Goal: Task Accomplishment & Management: Manage account settings

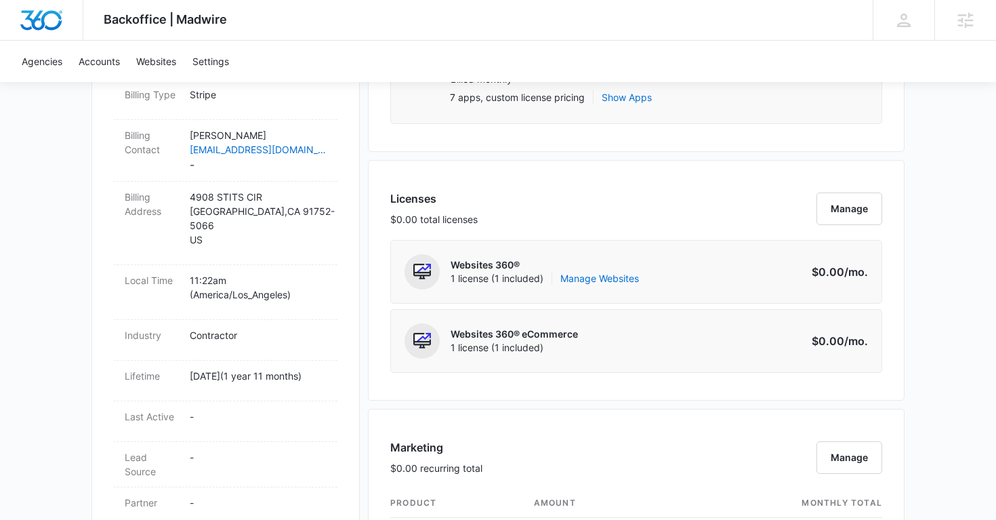
scroll to position [464, 0]
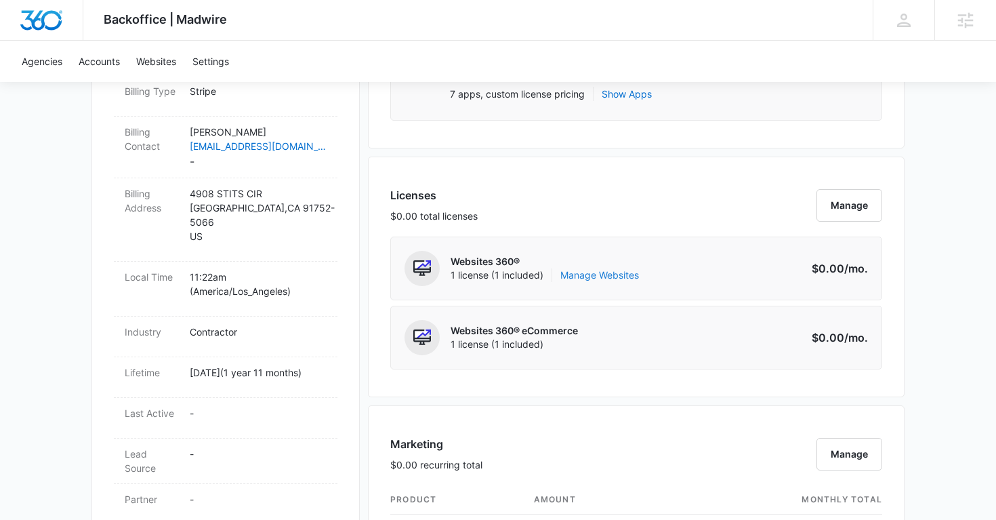
click at [583, 268] on link "Manage Websites" at bounding box center [599, 275] width 79 height 14
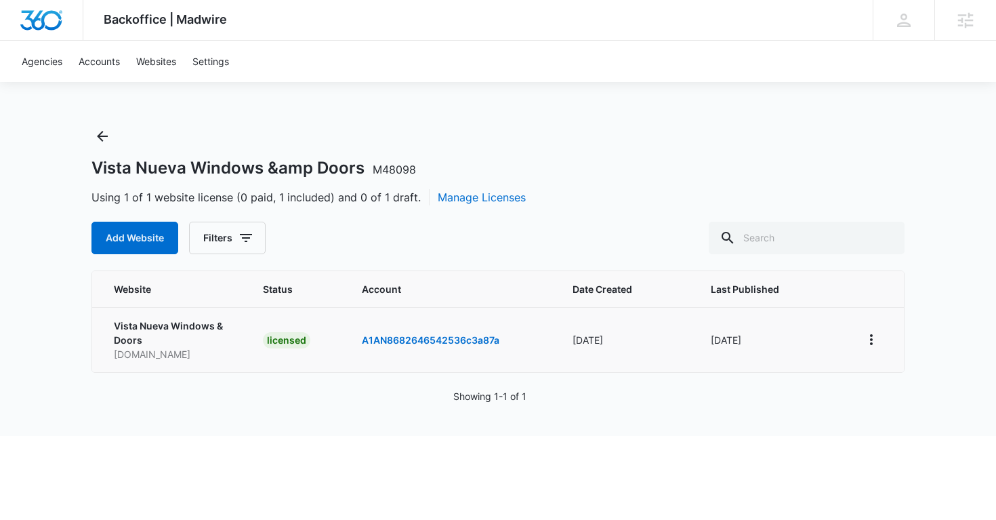
click at [188, 352] on p "vistanuevawindows.com" at bounding box center [172, 354] width 117 height 14
copy p "vistanuevawindows.com"
click at [876, 337] on icon "View More" at bounding box center [871, 339] width 16 height 16
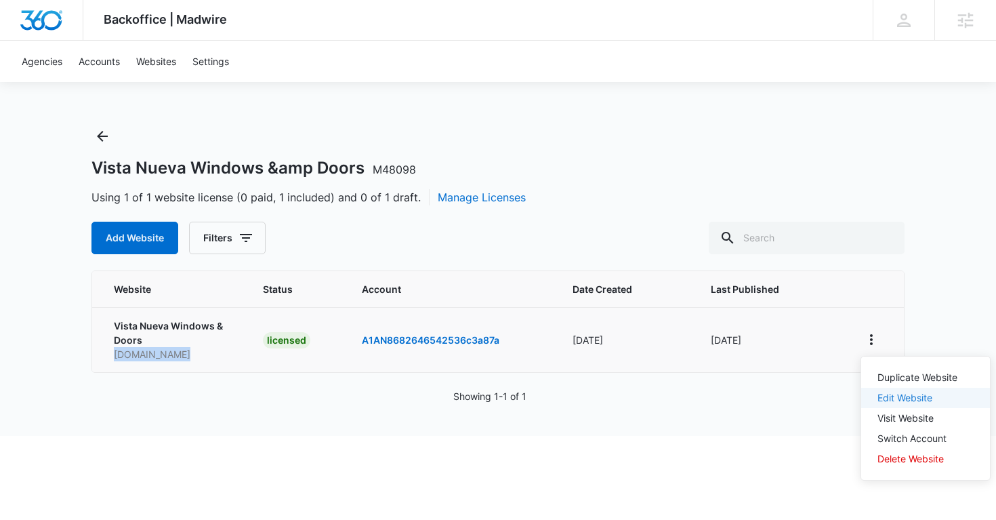
click at [920, 394] on link "Edit Website" at bounding box center [905, 398] width 55 height 12
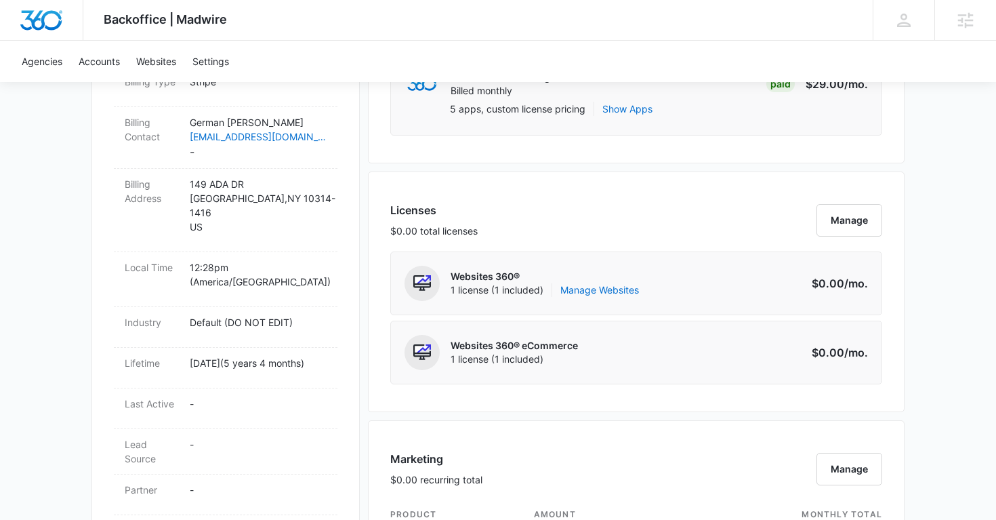
scroll to position [471, 0]
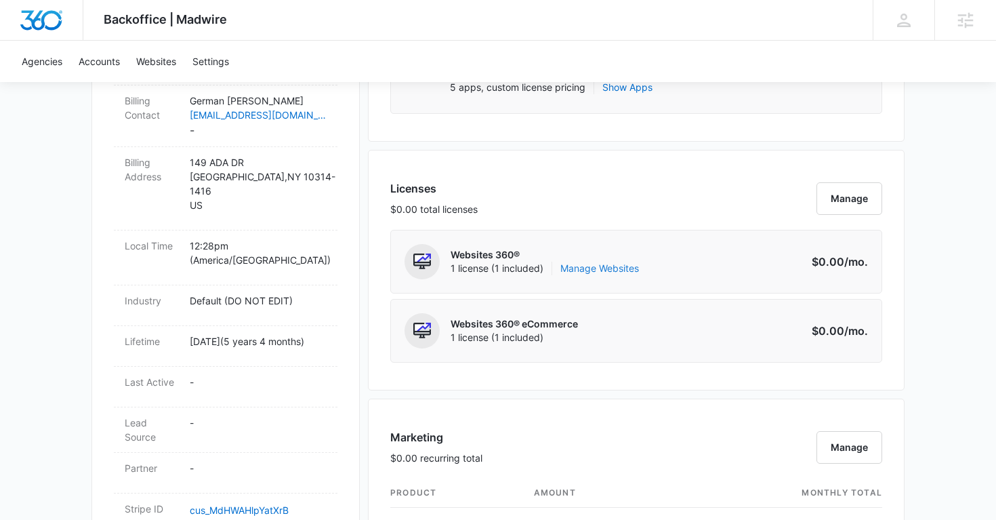
click at [604, 270] on link "Manage Websites" at bounding box center [599, 269] width 79 height 14
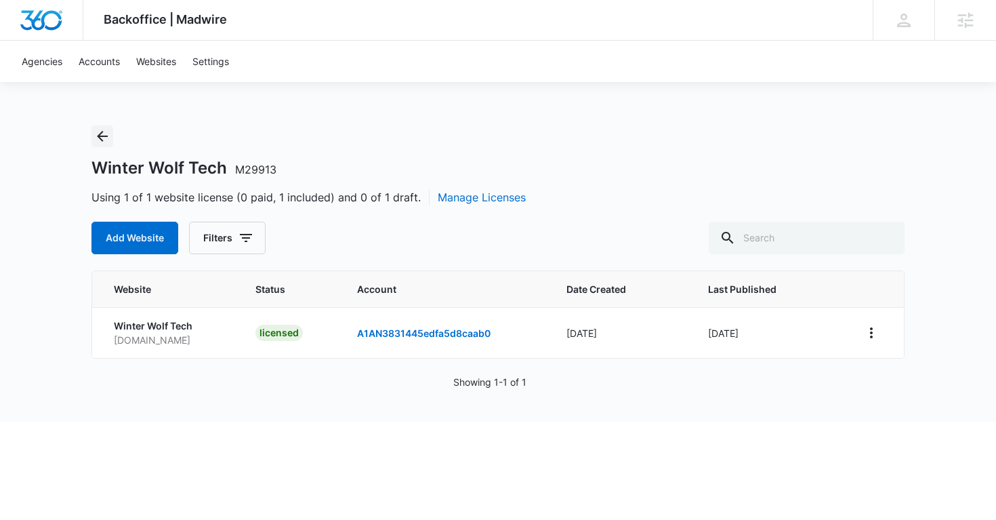
click at [94, 133] on icon "Back" at bounding box center [102, 136] width 16 height 16
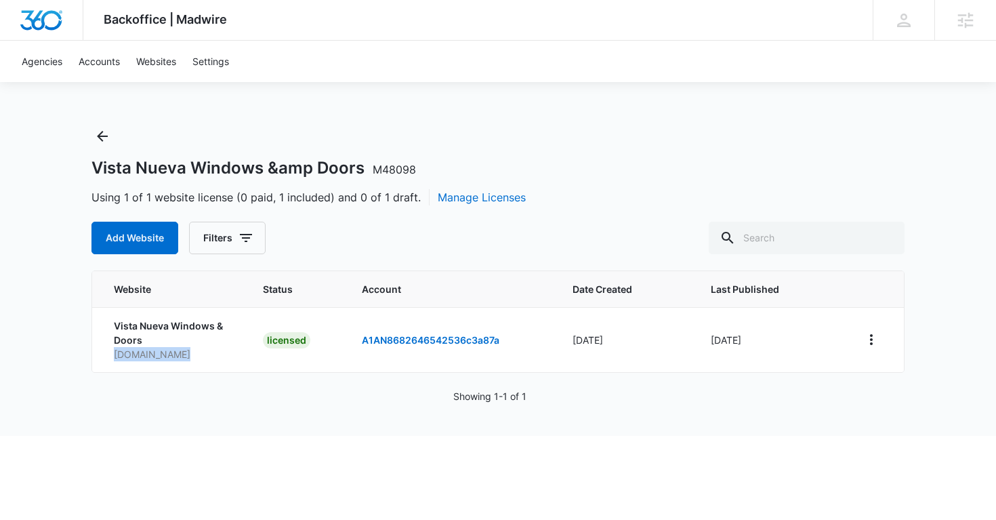
click at [110, 140] on icon "Back" at bounding box center [102, 136] width 16 height 16
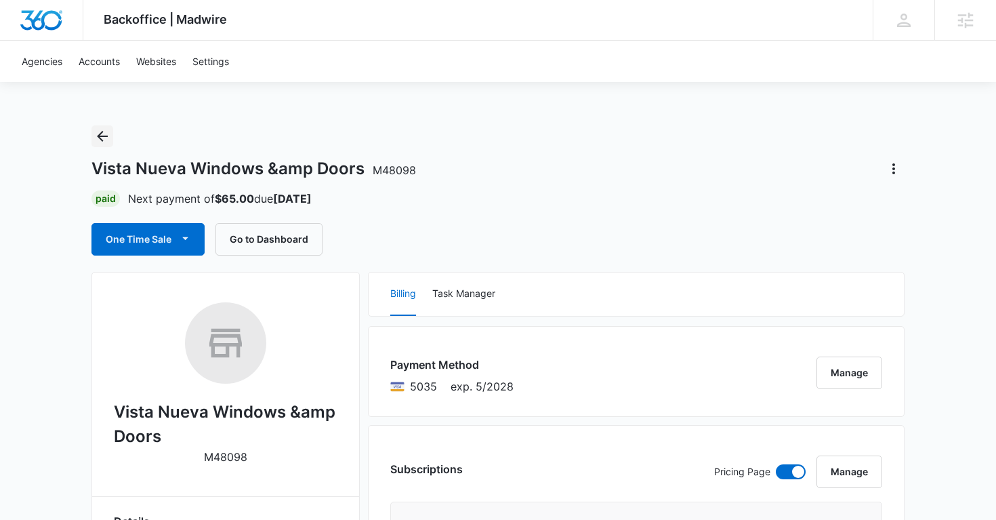
click at [100, 142] on icon "Back" at bounding box center [102, 136] width 16 height 16
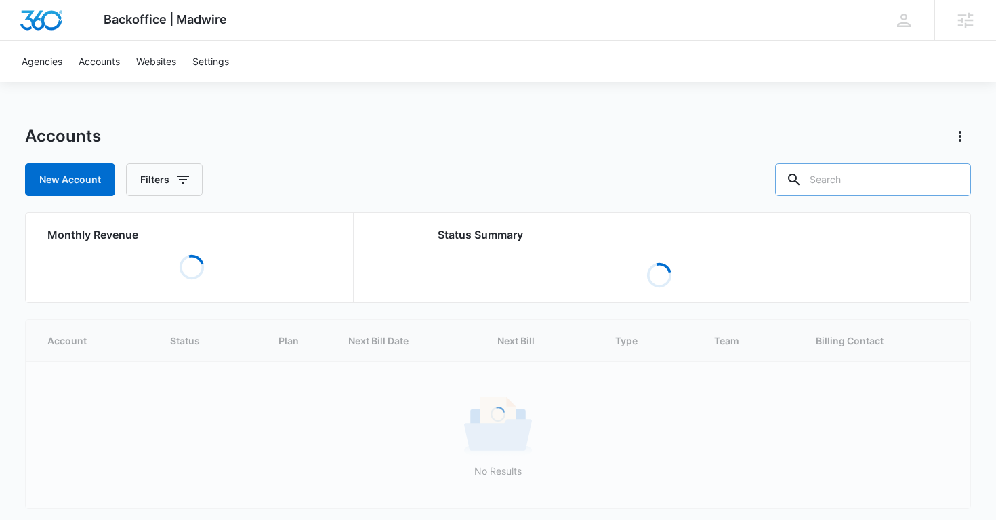
click at [869, 178] on input "text" at bounding box center [873, 179] width 196 height 33
paste input "M25865"
type input "M25865"
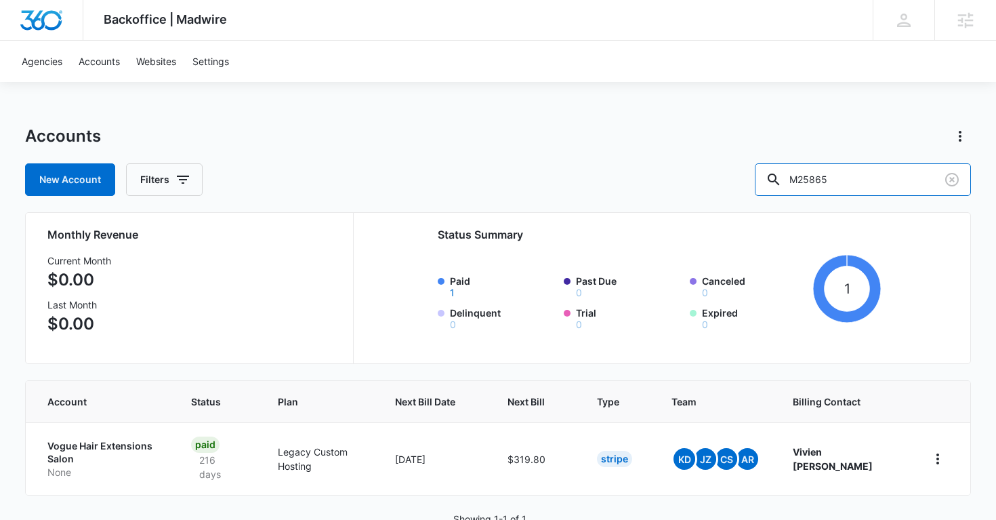
scroll to position [39, 0]
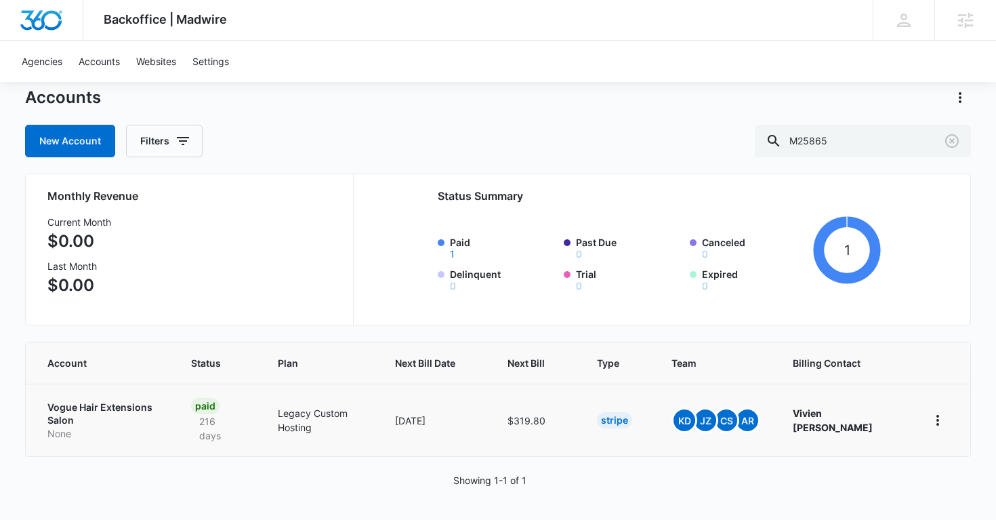
click at [89, 409] on p "Vogue Hair Extensions Salon" at bounding box center [102, 413] width 111 height 26
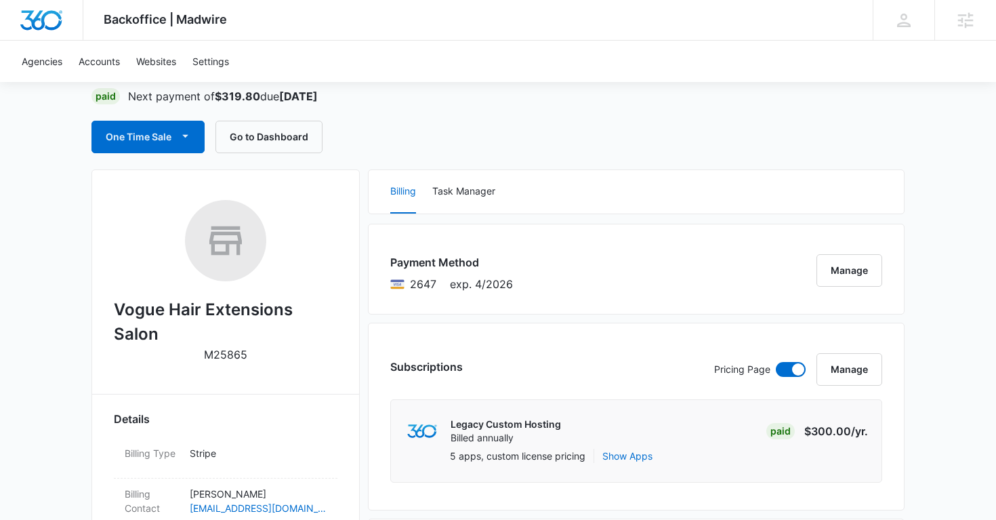
scroll to position [63, 0]
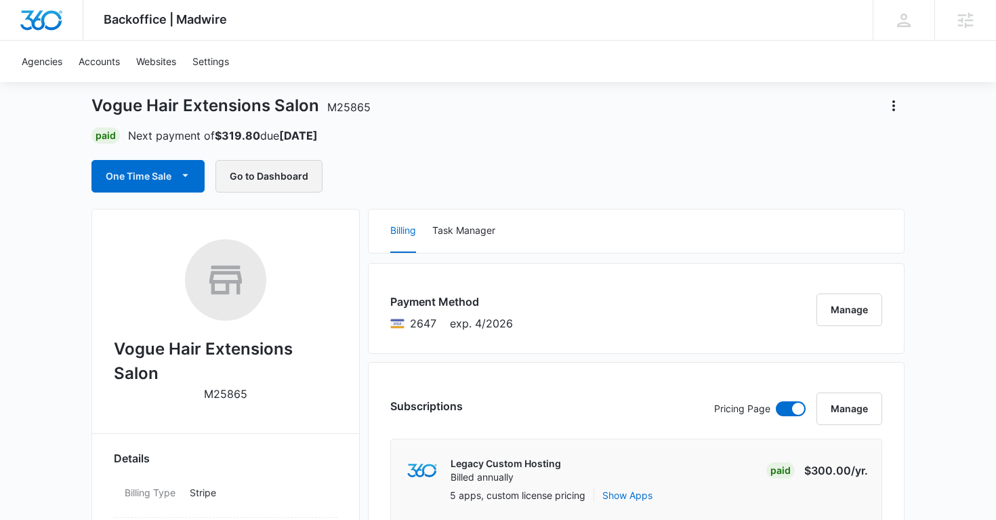
click at [257, 173] on button "Go to Dashboard" at bounding box center [268, 176] width 107 height 33
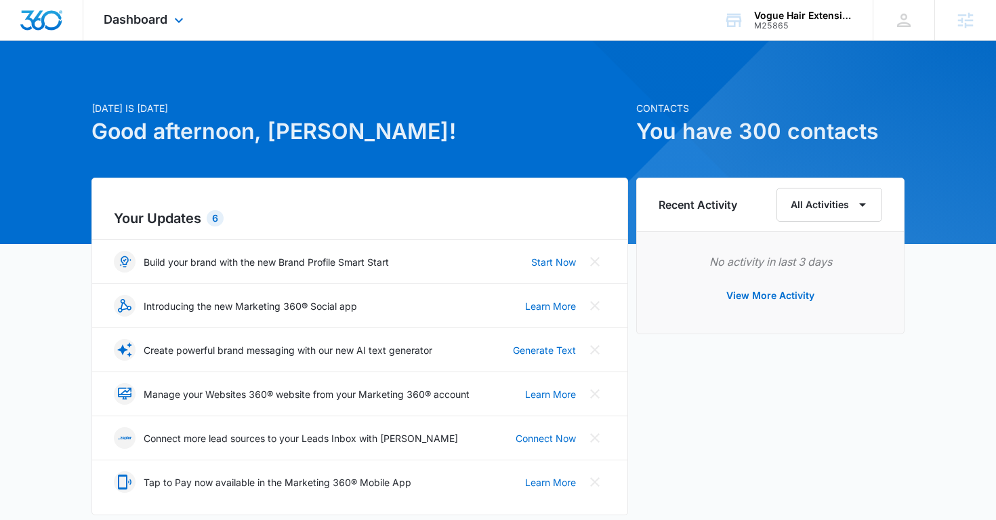
click at [153, 34] on div "Dashboard Apps Reputation Websites Forms CRM Email Social Shop Payments POS Con…" at bounding box center [145, 20] width 124 height 40
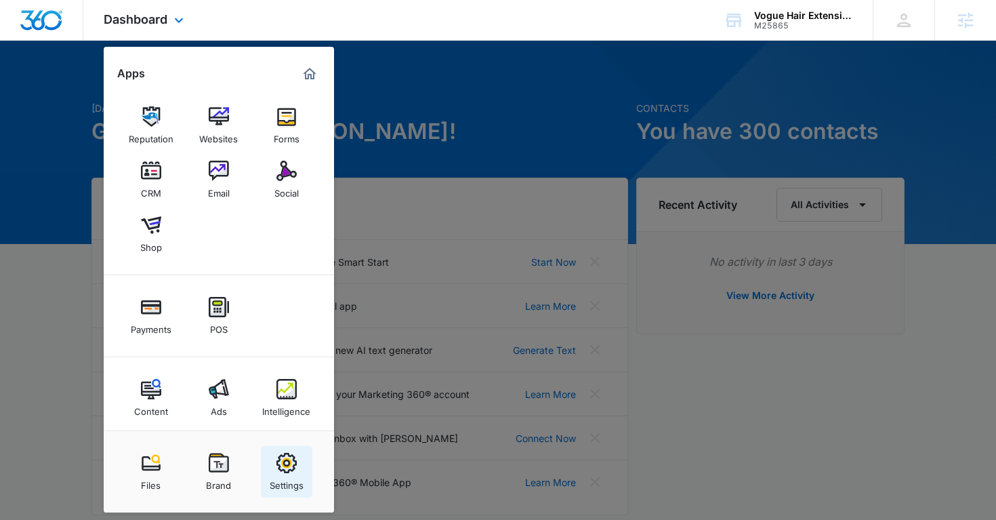
click at [283, 470] on img at bounding box center [286, 463] width 20 height 20
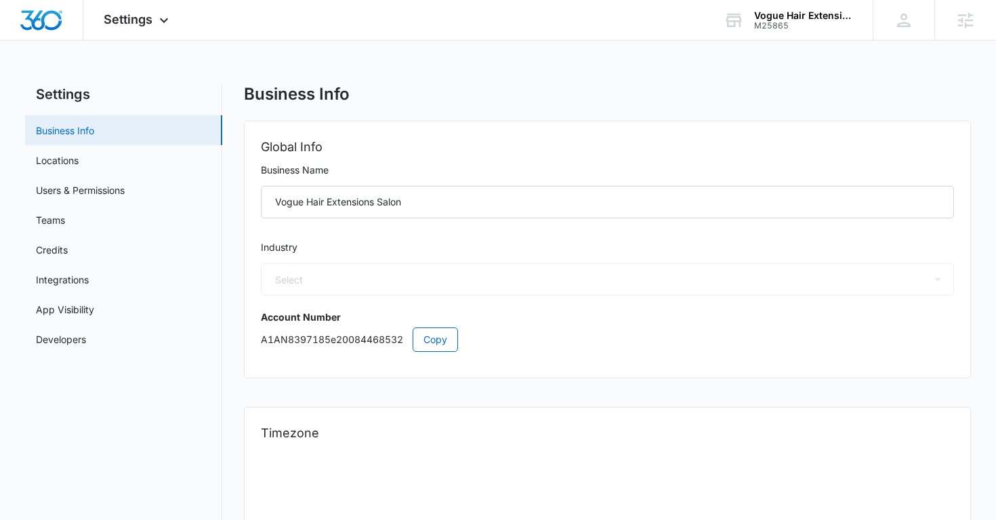
select select "33"
select select "US"
select select "America/[GEOGRAPHIC_DATA]"
click at [86, 189] on link "Users & Permissions" at bounding box center [80, 190] width 89 height 14
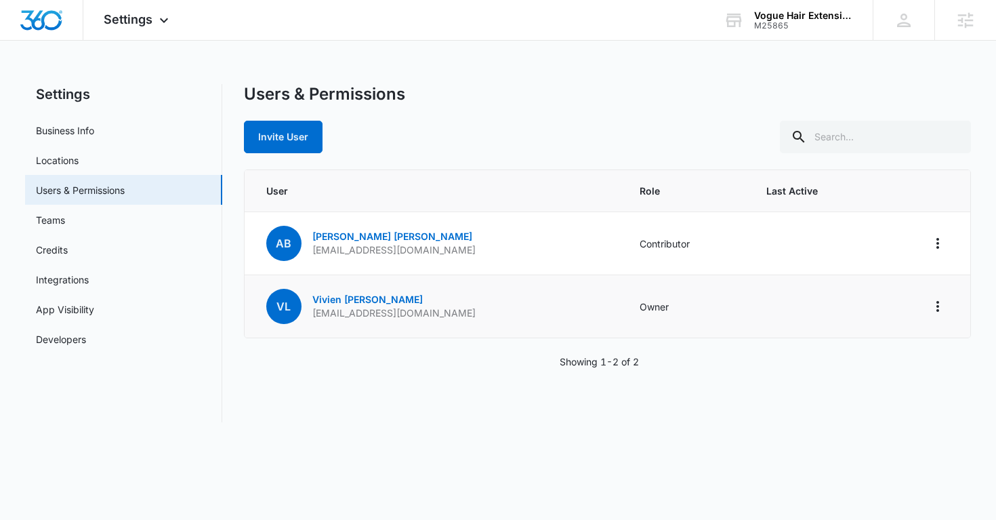
click at [380, 313] on p "[EMAIL_ADDRESS][DOMAIN_NAME]" at bounding box center [393, 313] width 163 height 14
click at [363, 383] on div "Users & Permissions Invite User User Role Last Active AB [PERSON_NAME] [EMAIL_A…" at bounding box center [608, 253] width 728 height 338
